Goal: Task Accomplishment & Management: Complete application form

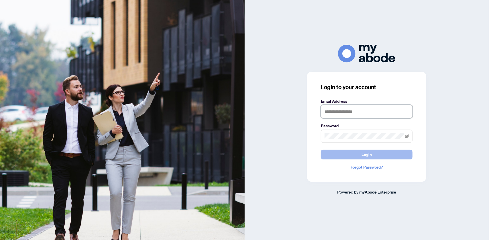
type input "**********"
click at [348, 154] on button "Login" at bounding box center [367, 154] width 92 height 10
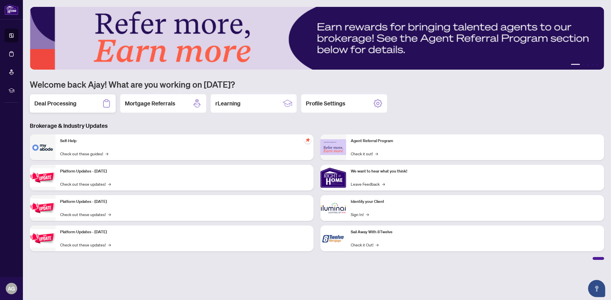
click at [66, 103] on h2 "Deal Processing" at bounding box center [55, 103] width 42 height 8
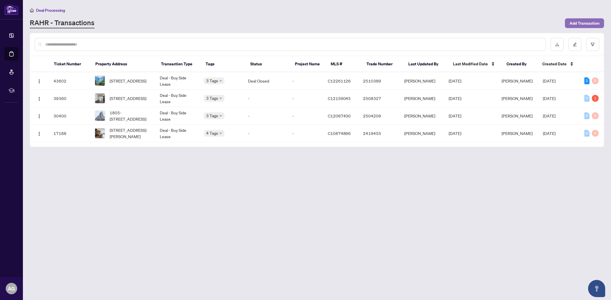
click at [581, 27] on span "Add Transaction" at bounding box center [585, 23] width 30 height 9
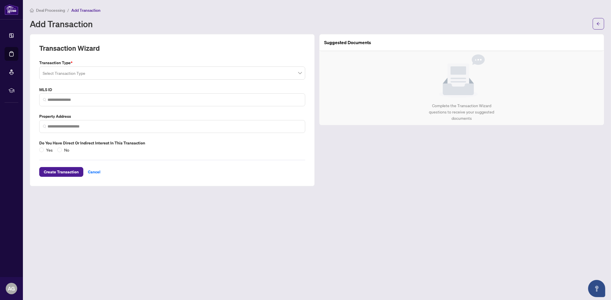
click at [51, 75] on input "search" at bounding box center [170, 74] width 254 height 13
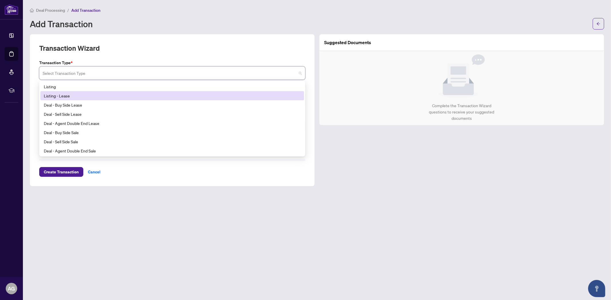
click at [67, 99] on div "Listing - Lease" at bounding box center [172, 95] width 264 height 9
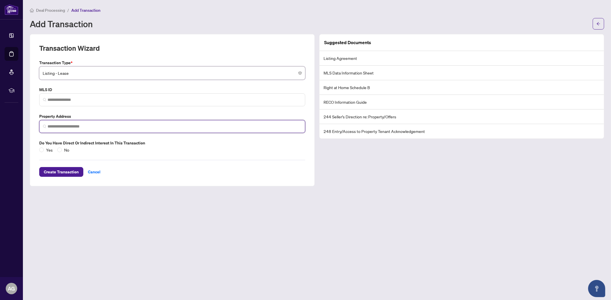
click at [65, 126] on input "search" at bounding box center [175, 126] width 254 height 6
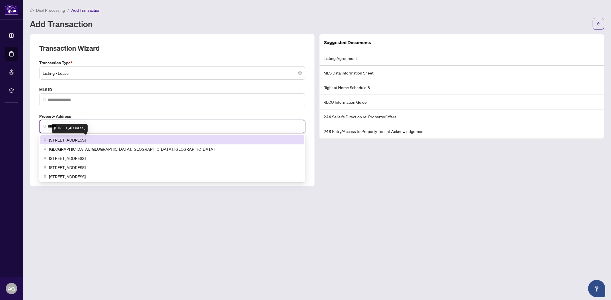
click at [66, 137] on span "[STREET_ADDRESS]" at bounding box center [67, 140] width 37 height 6
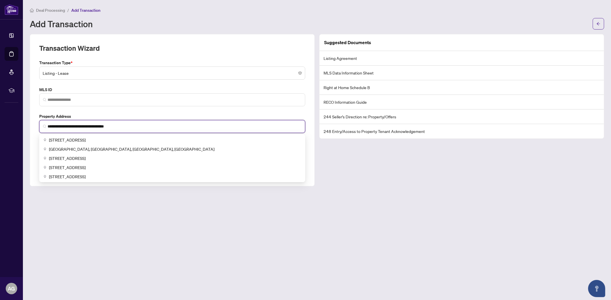
click at [48, 127] on input "**********" at bounding box center [175, 126] width 254 height 6
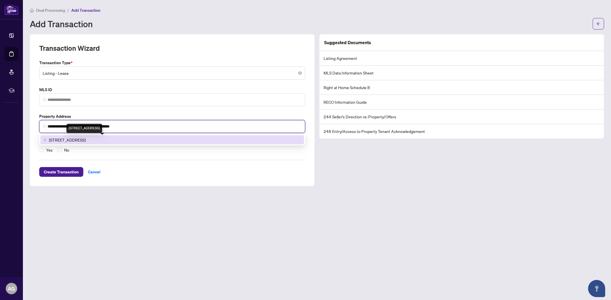
click at [64, 137] on span "3 Navy Wharf Court #315, Old Toronto, Toronto, ON, Canada" at bounding box center [67, 140] width 37 height 6
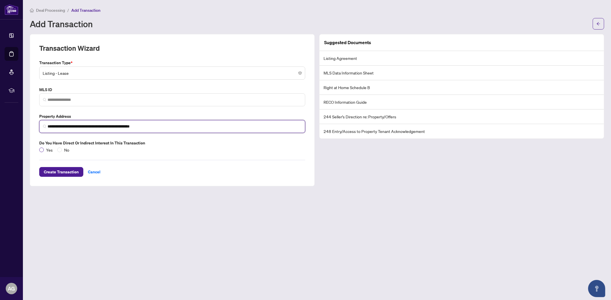
type input "**********"
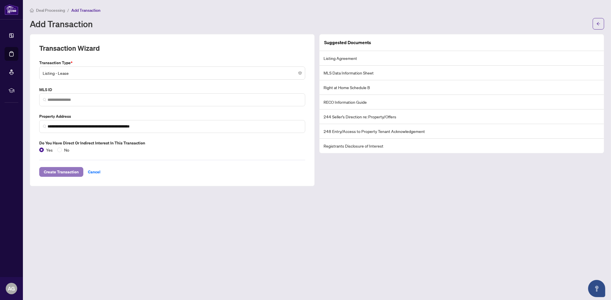
click at [61, 170] on span "Create Transaction" at bounding box center [61, 171] width 35 height 9
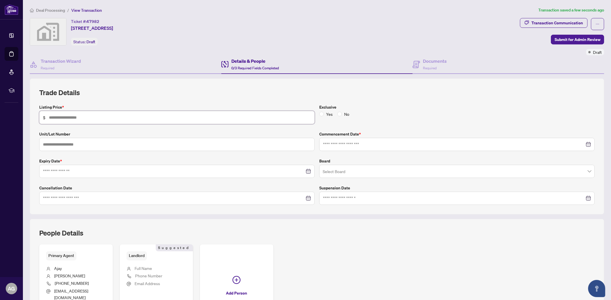
click at [91, 119] on input "text" at bounding box center [180, 117] width 262 height 6
type input "*****"
click at [82, 143] on input "text" at bounding box center [176, 144] width 275 height 13
type input "***"
click at [329, 145] on input at bounding box center [454, 144] width 262 height 6
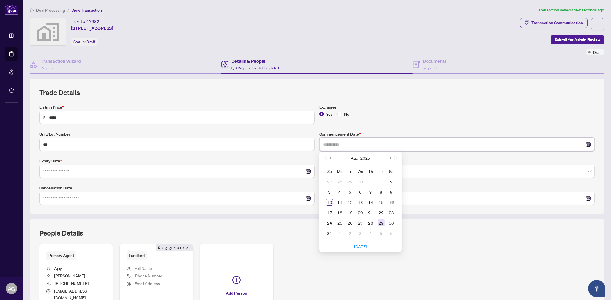
type input "**********"
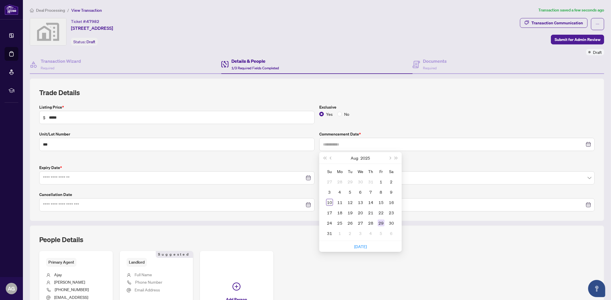
click at [378, 221] on div "29" at bounding box center [381, 222] width 7 height 7
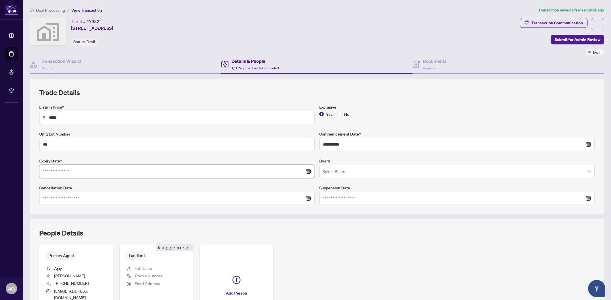
click at [256, 173] on input at bounding box center [174, 171] width 262 height 6
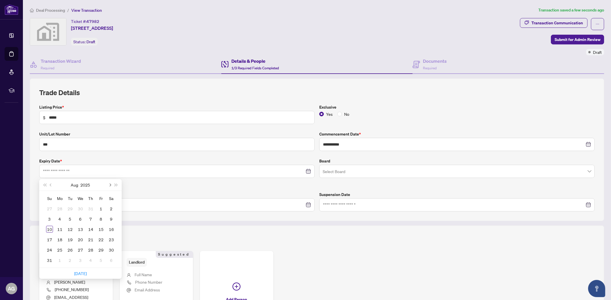
click at [110, 184] on span "Next month (PageDown)" at bounding box center [109, 184] width 3 height 3
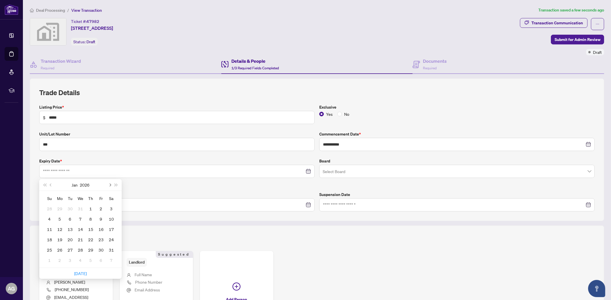
click at [110, 184] on span "Next month (PageDown)" at bounding box center [109, 184] width 3 height 3
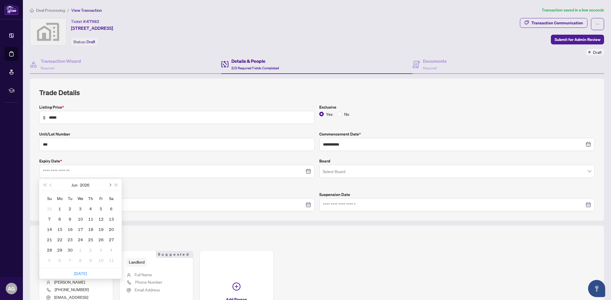
click at [110, 184] on span "Next month (PageDown)" at bounding box center [109, 184] width 3 height 3
type input "**********"
click at [62, 261] on div "31" at bounding box center [59, 260] width 7 height 7
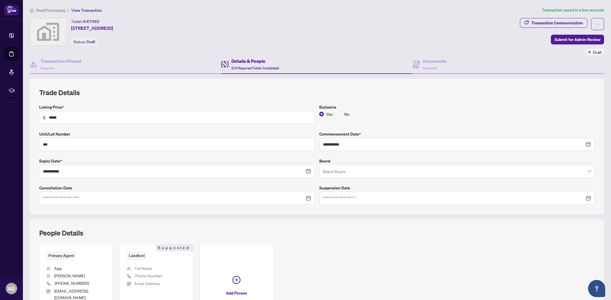
click at [313, 234] on div "People Details" at bounding box center [317, 236] width 556 height 16
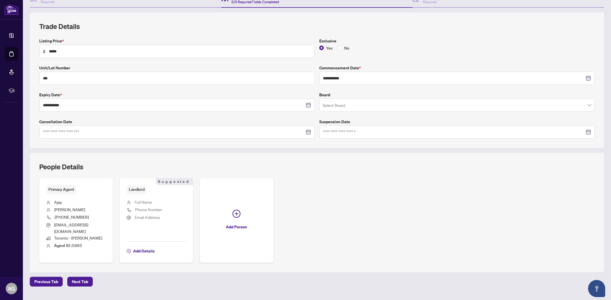
scroll to position [73, 0]
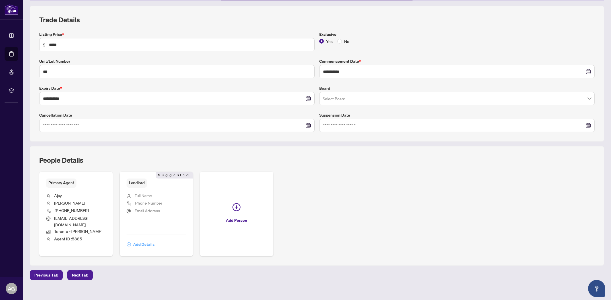
click at [135, 240] on span "Add Details" at bounding box center [143, 244] width 21 height 9
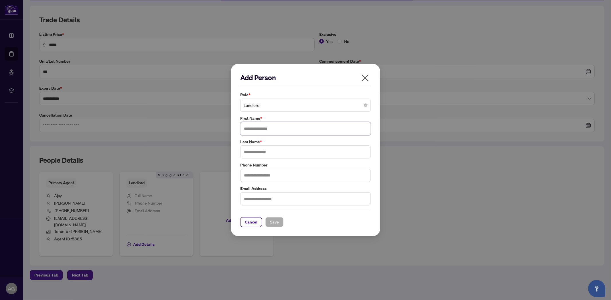
click at [253, 131] on input "text" at bounding box center [305, 128] width 131 height 13
type input "****"
type input "*****"
click at [259, 174] on input "text" at bounding box center [305, 175] width 131 height 13
type input "**********"
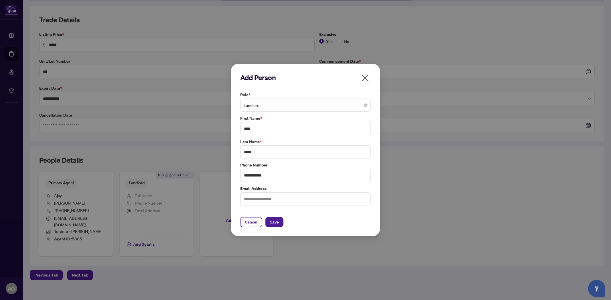
drag, startPoint x: 256, startPoint y: 205, endPoint x: 252, endPoint y: 202, distance: 5.7
click at [252, 202] on div "**********" at bounding box center [305, 150] width 131 height 154
click at [252, 202] on input "text" at bounding box center [305, 198] width 131 height 13
type input "**********"
click at [271, 223] on span "Save" at bounding box center [274, 221] width 9 height 9
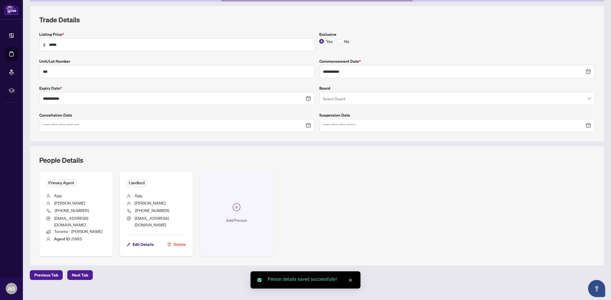
click at [237, 203] on icon "plus-circle" at bounding box center [237, 207] width 8 height 8
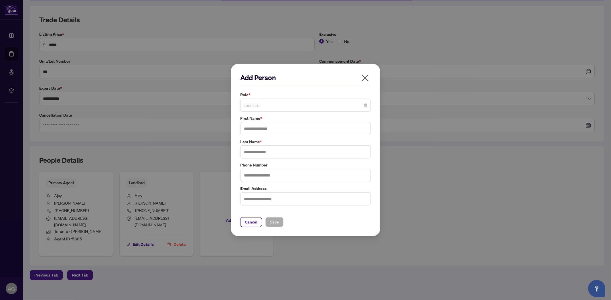
click at [269, 105] on span "Landlord" at bounding box center [306, 105] width 124 height 11
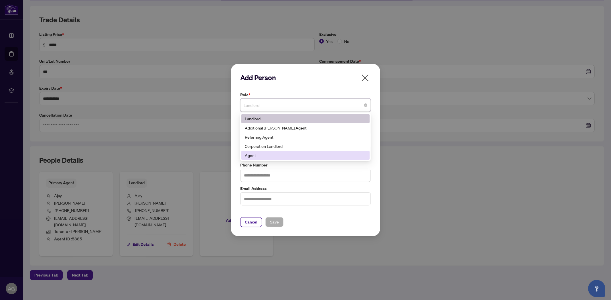
click at [257, 154] on div "Agent" at bounding box center [305, 155] width 121 height 6
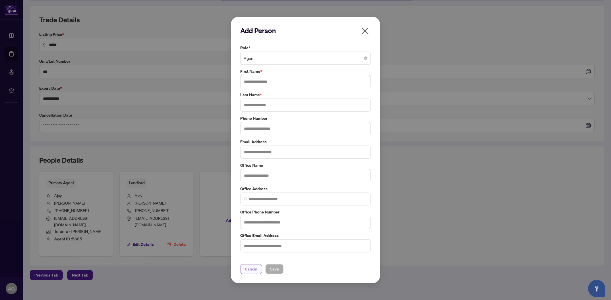
click at [250, 272] on span "Cancel" at bounding box center [251, 268] width 13 height 9
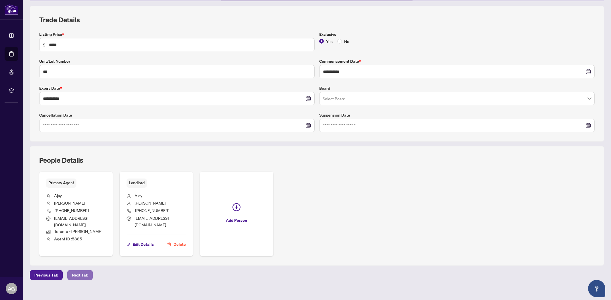
click at [79, 271] on span "Next Tab" at bounding box center [80, 274] width 16 height 9
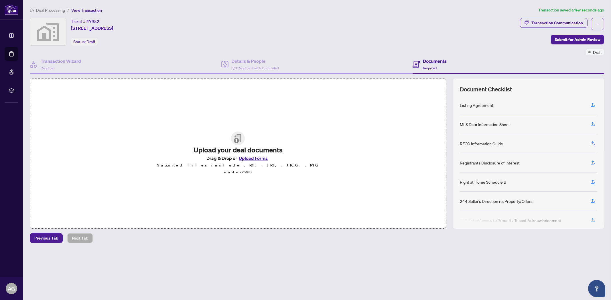
click at [244, 160] on button "Upload Forms" at bounding box center [253, 157] width 32 height 7
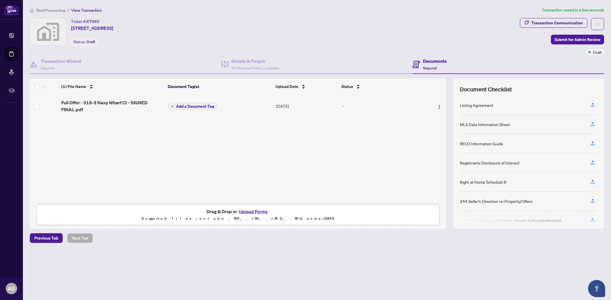
click at [251, 210] on button "Upload Forms" at bounding box center [253, 211] width 32 height 7
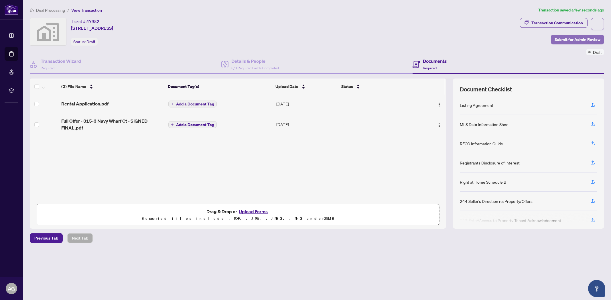
click at [577, 38] on span "Submit for Admin Review" at bounding box center [578, 39] width 46 height 9
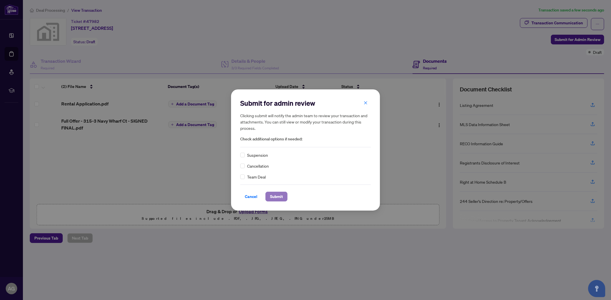
click at [275, 195] on span "Submit" at bounding box center [276, 196] width 13 height 9
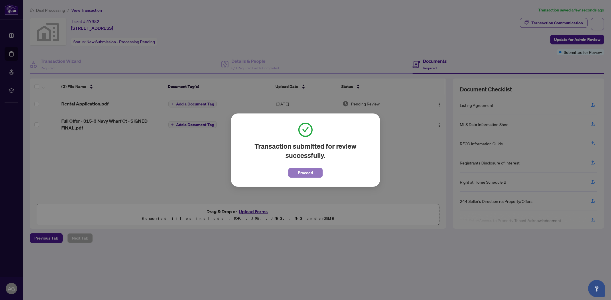
click at [297, 172] on button "Proceed" at bounding box center [305, 173] width 34 height 10
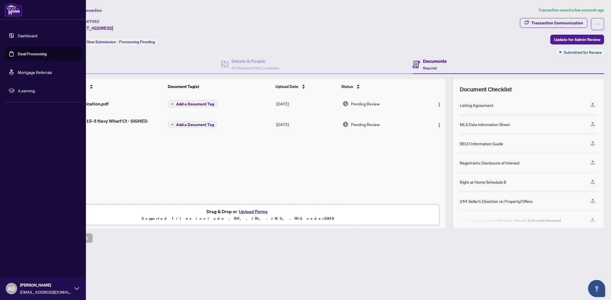
click at [25, 56] on link "Deal Processing" at bounding box center [32, 53] width 29 height 5
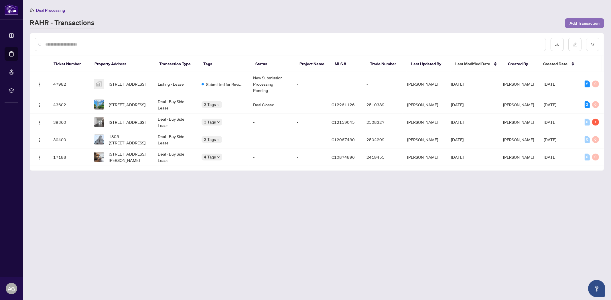
click at [582, 26] on span "Add Transaction" at bounding box center [585, 23] width 30 height 9
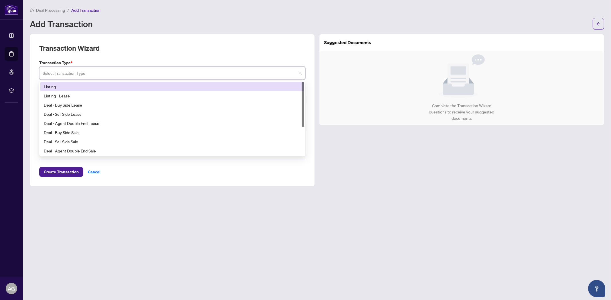
click at [63, 73] on input "search" at bounding box center [170, 74] width 254 height 13
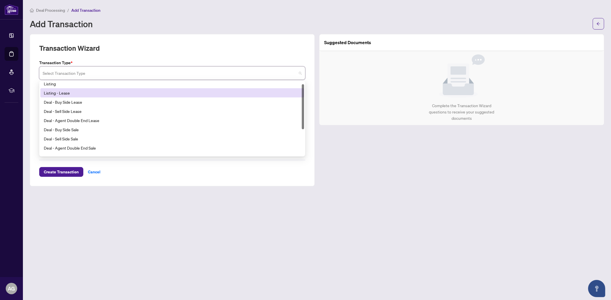
scroll to position [1, 0]
drag, startPoint x: 302, startPoint y: 96, endPoint x: 305, endPoint y: 97, distance: 3.3
click at [305, 97] on div "Transaction Type * Select Transaction Type 13 14 15 Listing Listing - Lease Dea…" at bounding box center [172, 106] width 271 height 93
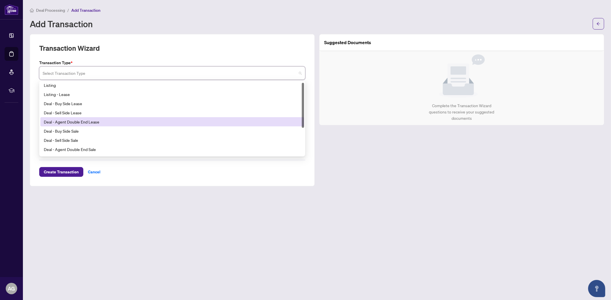
click at [90, 121] on div "Deal - Agent Double End Lease" at bounding box center [172, 122] width 257 height 6
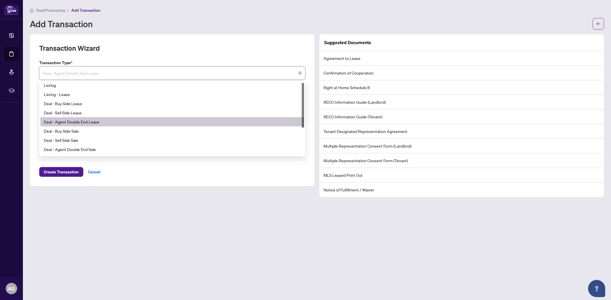
click at [299, 70] on span "Deal - Agent Double End Lease" at bounding box center [172, 73] width 259 height 11
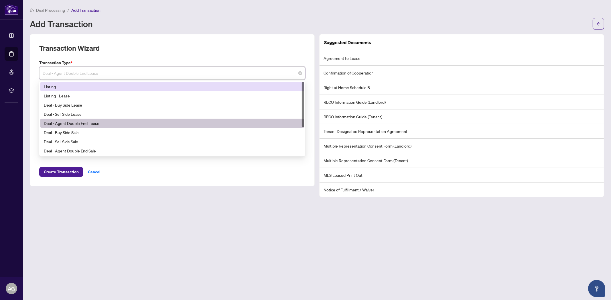
drag, startPoint x: 303, startPoint y: 98, endPoint x: 304, endPoint y: 90, distance: 7.8
click at [304, 90] on div at bounding box center [303, 104] width 2 height 45
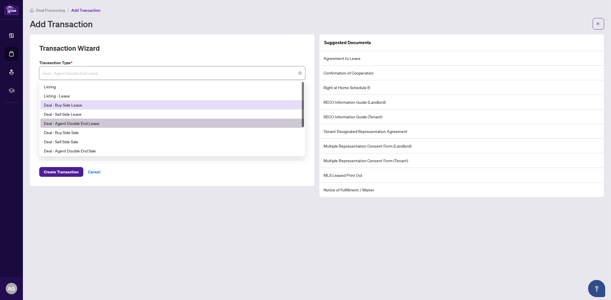
click at [70, 105] on div "Deal - Buy Side Lease" at bounding box center [172, 105] width 257 height 6
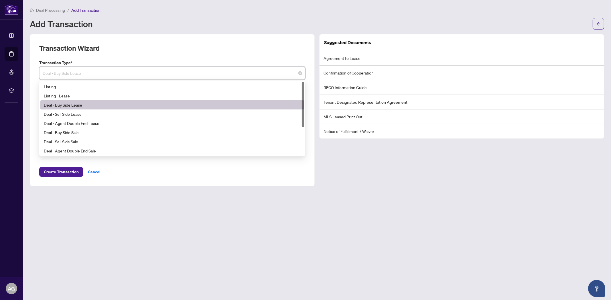
click at [88, 74] on span "Deal - Buy Side Lease" at bounding box center [172, 73] width 259 height 11
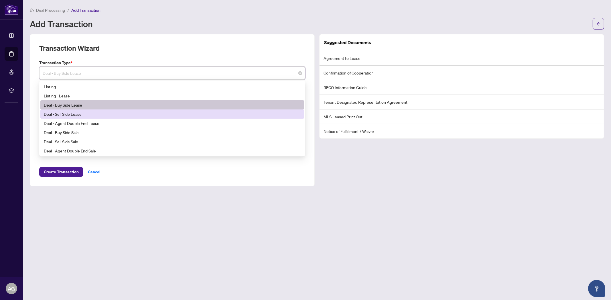
click at [72, 114] on div "Deal - Sell Side Lease" at bounding box center [172, 114] width 257 height 6
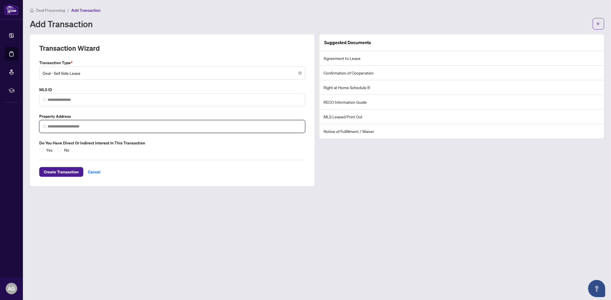
click at [84, 128] on input "search" at bounding box center [175, 126] width 254 height 6
click at [74, 76] on span "Deal - Sell Side Lease" at bounding box center [172, 73] width 259 height 11
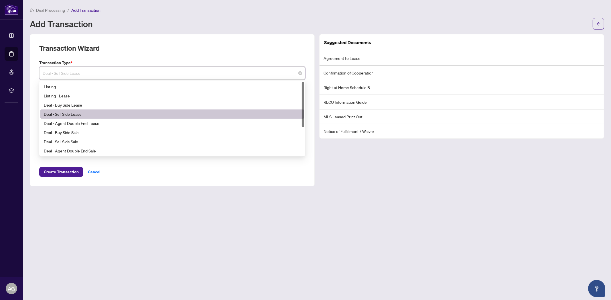
click at [79, 74] on span "Deal - Sell Side Lease" at bounding box center [172, 73] width 259 height 11
click at [57, 68] on span "Deal - Sell Side Lease" at bounding box center [172, 73] width 259 height 11
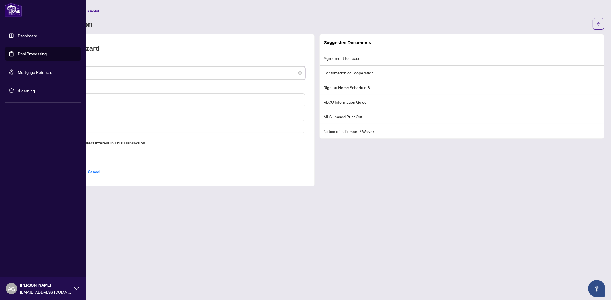
click at [30, 55] on link "Deal Processing" at bounding box center [32, 53] width 29 height 5
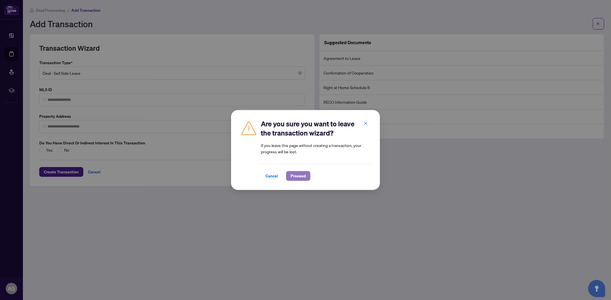
click at [286, 174] on button "Proceed" at bounding box center [298, 176] width 24 height 10
